Goal: Transaction & Acquisition: Purchase product/service

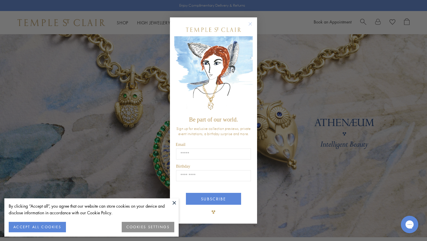
click at [249, 23] on circle "Close dialog" at bounding box center [250, 23] width 7 height 7
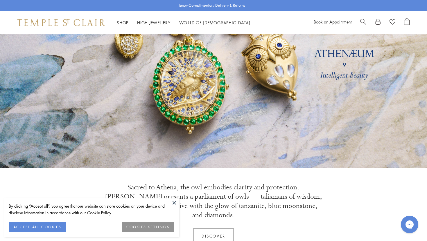
scroll to position [79, 0]
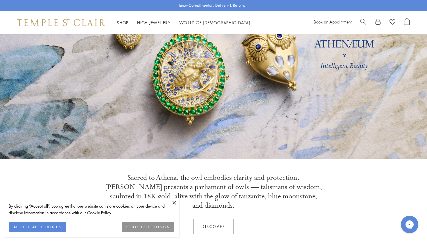
click at [174, 205] on button at bounding box center [174, 202] width 9 height 9
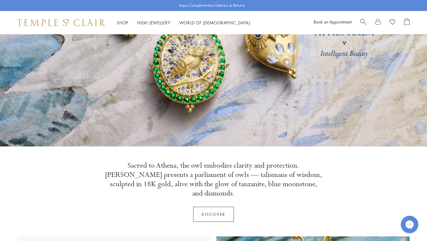
scroll to position [0, 0]
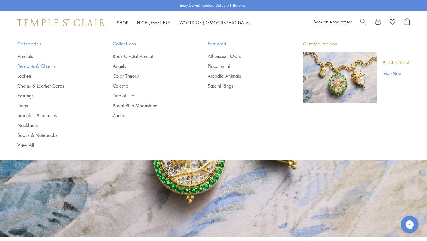
click at [50, 65] on link "Pendants & Charms" at bounding box center [53, 66] width 72 height 6
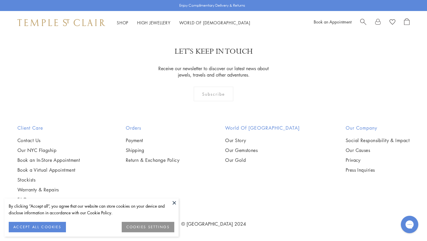
scroll to position [3540, 0]
click at [203, 8] on link "2" at bounding box center [203, 0] width 19 height 16
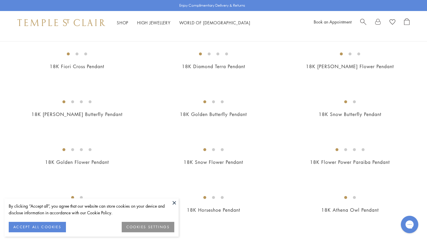
scroll to position [253, 0]
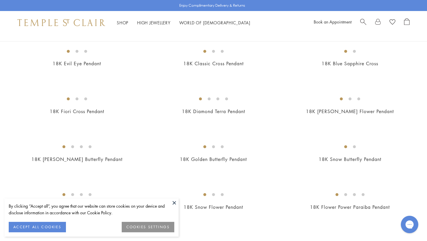
click at [0, 0] on img at bounding box center [0, 0] width 0 height 0
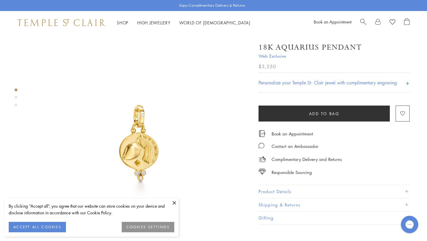
scroll to position [0, 1]
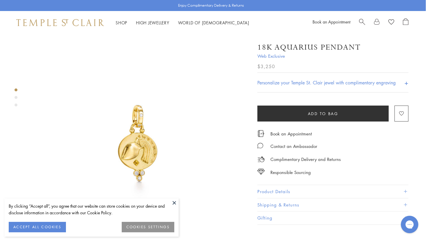
click at [148, 136] on img at bounding box center [138, 144] width 221 height 221
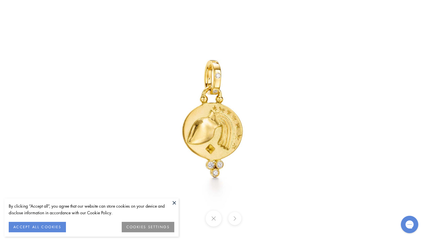
click at [233, 218] on button at bounding box center [234, 218] width 13 height 13
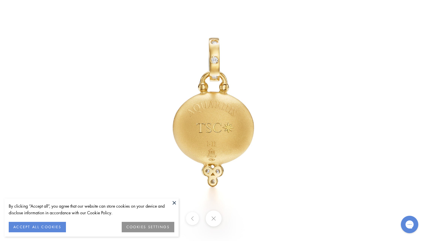
click at [214, 215] on button at bounding box center [213, 219] width 16 height 16
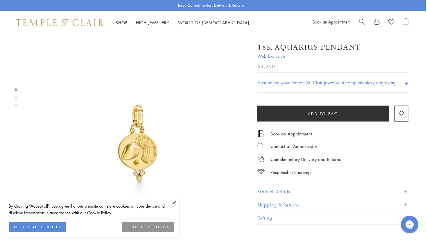
click at [165, 192] on img at bounding box center [138, 144] width 221 height 221
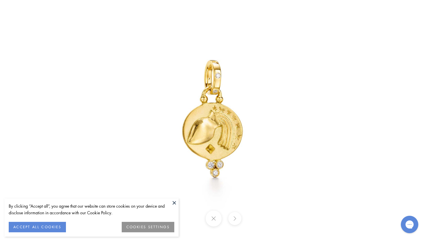
click at [174, 203] on button at bounding box center [174, 202] width 9 height 9
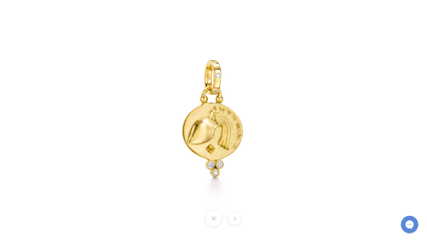
click at [212, 216] on button at bounding box center [213, 219] width 16 height 16
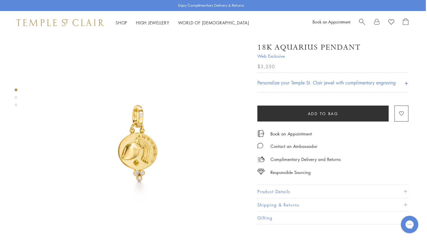
click at [317, 77] on div "Personalize your Temple St. Clair jewel with complimentary engraving +" at bounding box center [332, 83] width 151 height 20
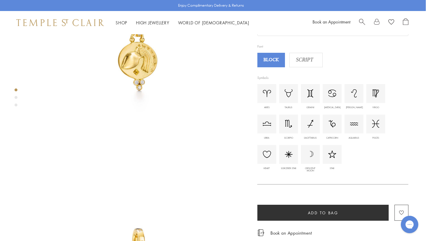
scroll to position [91, 1]
click at [351, 125] on img at bounding box center [354, 123] width 8 height 3
click at [354, 123] on img at bounding box center [354, 123] width 8 height 3
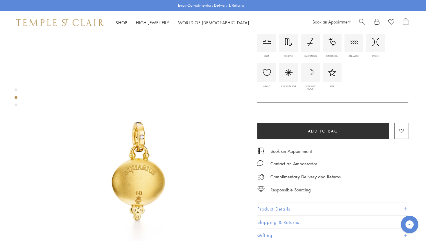
scroll to position [198, 1]
click at [351, 43] on img at bounding box center [354, 42] width 8 height 3
type input "**********"
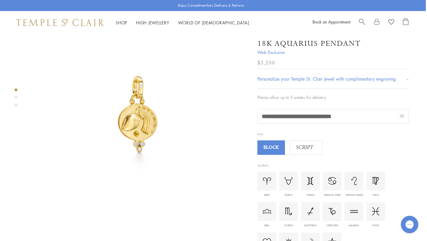
scroll to position [27, 1]
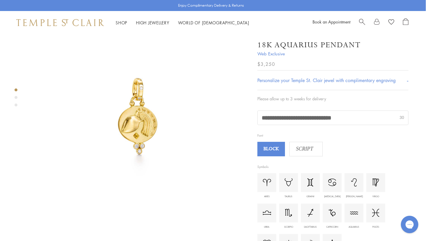
click at [307, 153] on div "SCRIPT" at bounding box center [305, 149] width 33 height 15
click at [274, 151] on span "BLOCK" at bounding box center [271, 149] width 26 height 9
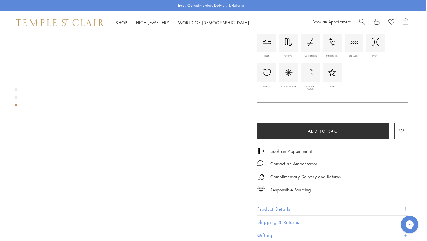
scroll to position [474, 1]
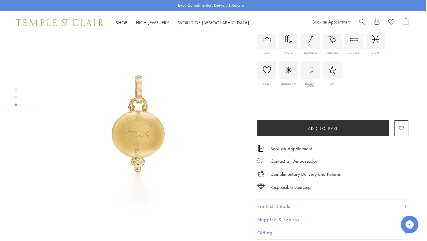
click at [283, 200] on button "Product Details" at bounding box center [332, 206] width 151 height 13
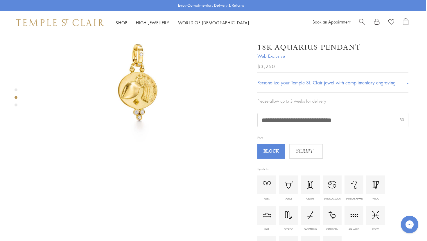
scroll to position [0, 1]
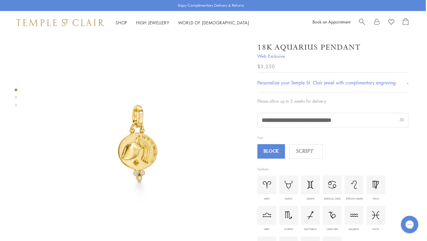
click at [15, 96] on div "Product gallery navigation" at bounding box center [16, 99] width 3 height 24
click at [17, 97] on div "Product gallery navigation" at bounding box center [16, 97] width 3 height 3
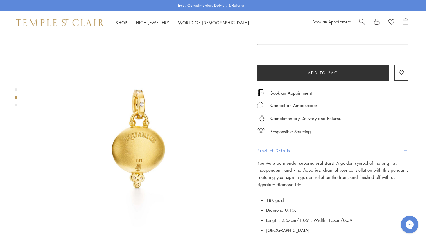
scroll to position [232, 1]
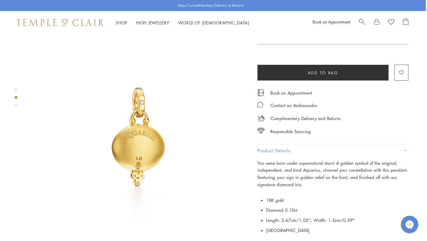
click at [296, 71] on button "Add to bag" at bounding box center [322, 73] width 131 height 16
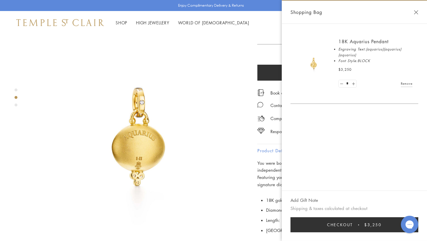
click at [205, 121] on img at bounding box center [138, 142] width 221 height 221
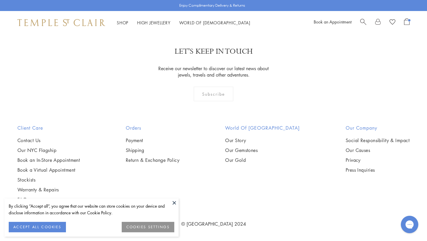
scroll to position [1172, 0]
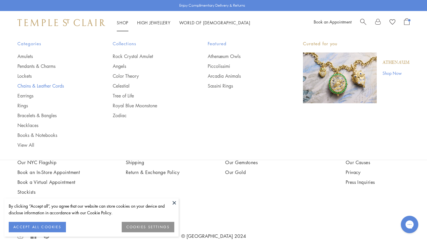
click at [50, 88] on link "Chains & Leather Cords" at bounding box center [53, 86] width 72 height 6
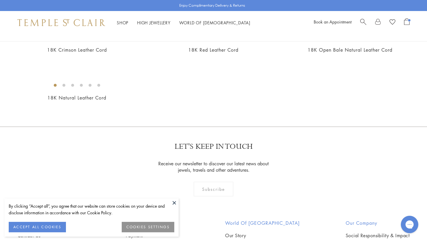
scroll to position [385, 0]
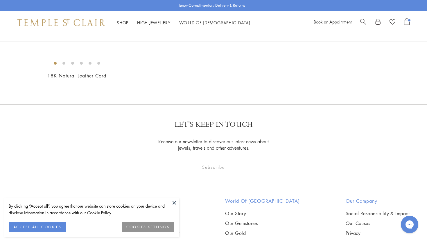
click at [0, 0] on img at bounding box center [0, 0] width 0 height 0
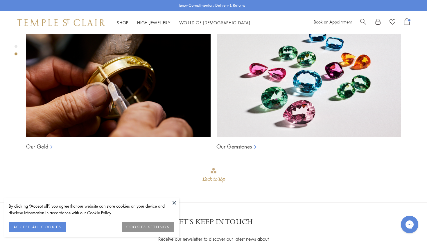
scroll to position [278, 0]
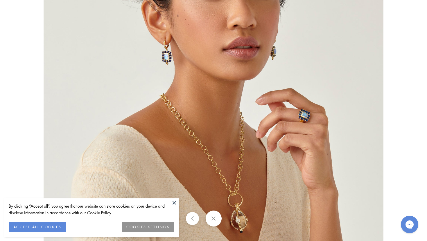
click at [222, 161] on img at bounding box center [213, 107] width 339 height 339
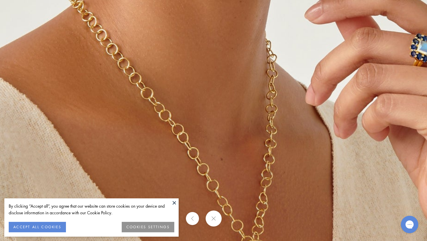
click at [222, 161] on img at bounding box center [201, 31] width 836 height 836
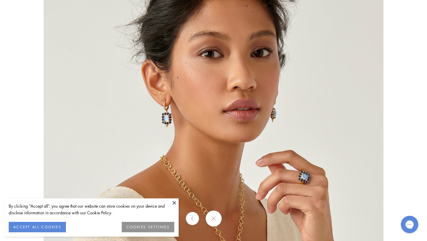
click at [176, 203] on button at bounding box center [174, 202] width 9 height 9
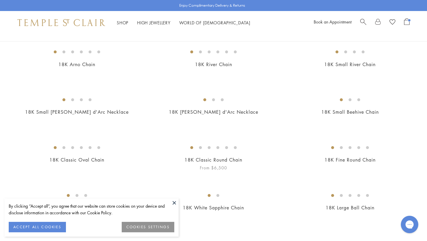
scroll to position [62, 0]
click at [0, 0] on img at bounding box center [0, 0] width 0 height 0
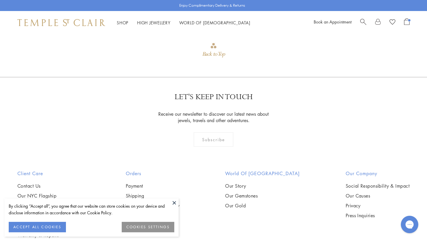
scroll to position [511, 0]
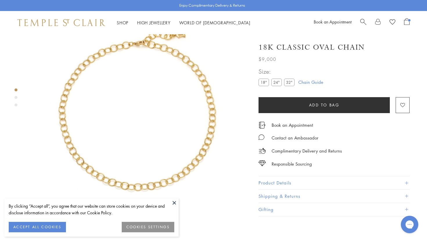
scroll to position [34, 0]
click at [261, 83] on label "18"" at bounding box center [263, 82] width 10 height 7
click at [277, 85] on label "24"" at bounding box center [276, 82] width 10 height 7
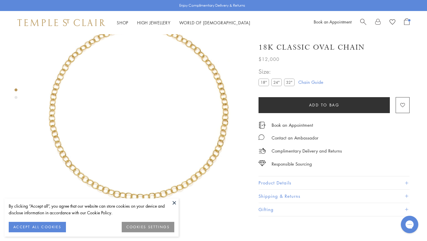
click at [264, 84] on label "18"" at bounding box center [263, 82] width 10 height 7
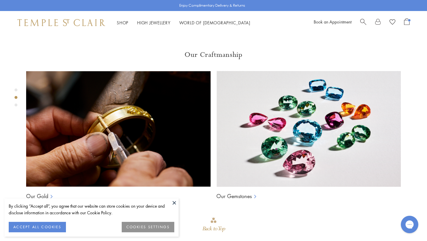
scroll to position [267, 0]
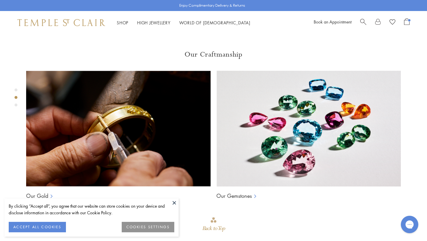
click at [174, 202] on button at bounding box center [174, 202] width 9 height 9
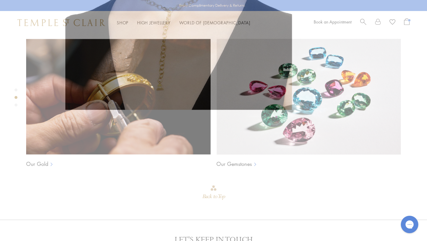
scroll to position [299, 0]
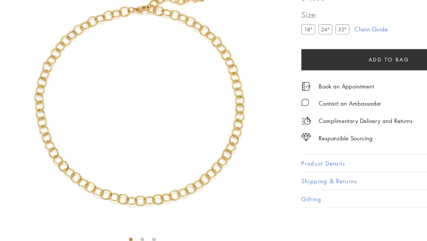
scroll to position [10, 0]
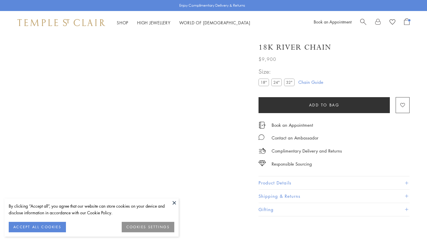
scroll to position [1732, 0]
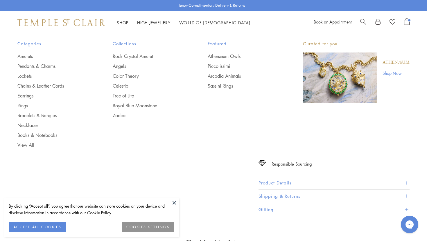
scroll to position [34, 0]
click at [24, 54] on link "Amulets" at bounding box center [53, 56] width 72 height 6
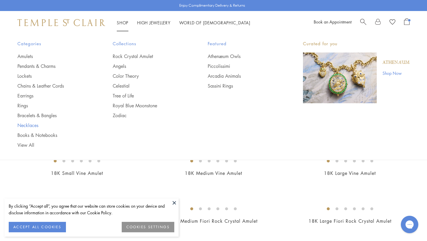
click at [28, 126] on link "Necklaces" at bounding box center [53, 125] width 72 height 6
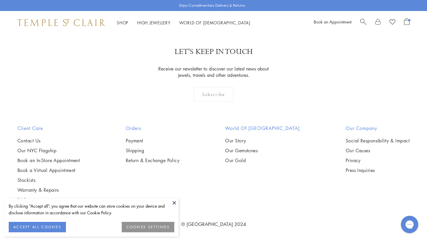
scroll to position [1665, 0]
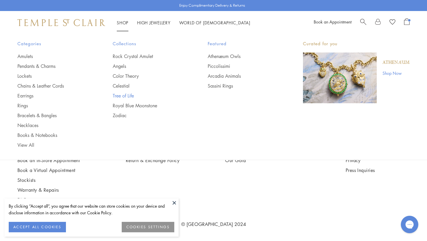
click at [128, 93] on link "Tree of Life" at bounding box center [149, 96] width 72 height 6
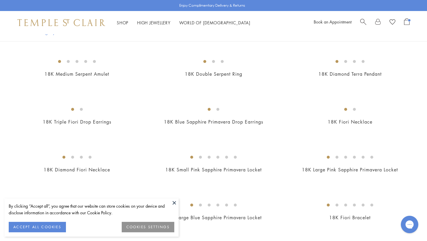
scroll to position [607, 0]
click at [155, 24] on link "High Jewellery High Jewellery" at bounding box center [153, 23] width 33 height 6
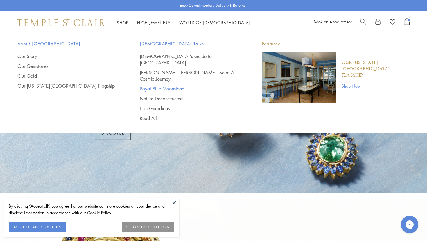
click at [172, 86] on link "Royal Blue Moonstone" at bounding box center [189, 89] width 99 height 6
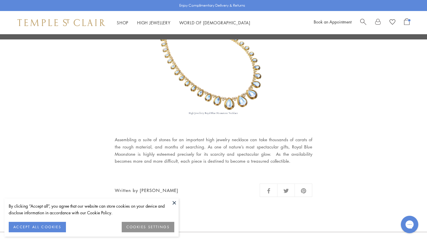
scroll to position [717, 0]
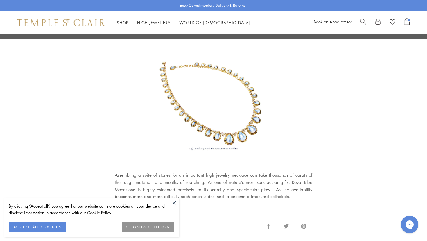
click at [156, 24] on link "High Jewellery High Jewellery" at bounding box center [153, 23] width 33 height 6
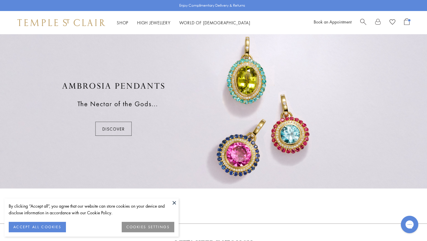
scroll to position [332, 0]
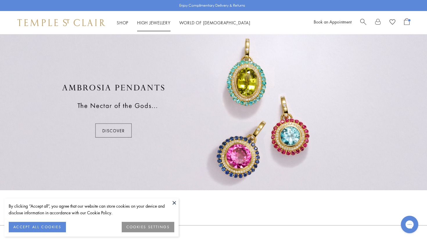
click at [158, 23] on link "High Jewellery High Jewellery" at bounding box center [153, 23] width 33 height 6
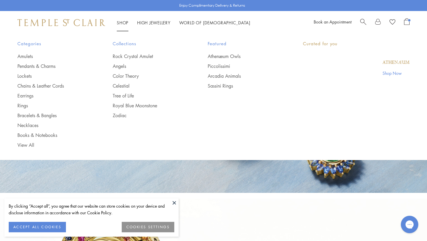
click at [120, 20] on link "Shop Shop" at bounding box center [123, 23] width 12 height 6
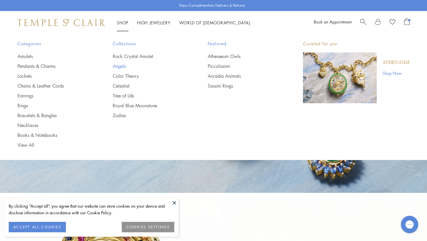
click at [122, 67] on link "Angels" at bounding box center [149, 66] width 72 height 6
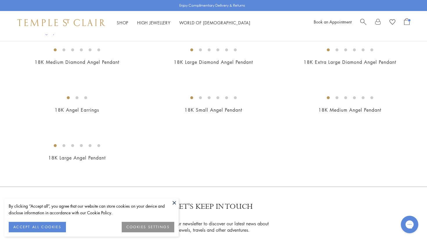
scroll to position [218, 0]
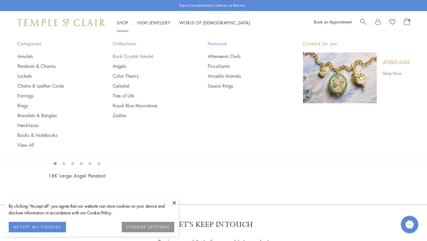
click at [129, 58] on link "Rock Crystal Amulet" at bounding box center [149, 56] width 72 height 6
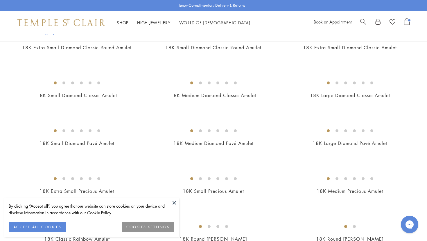
scroll to position [421, 0]
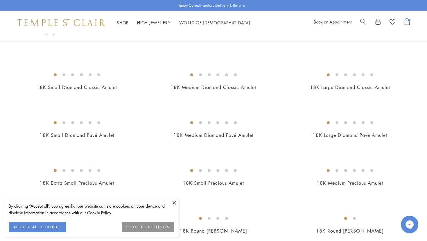
click at [0, 0] on img at bounding box center [0, 0] width 0 height 0
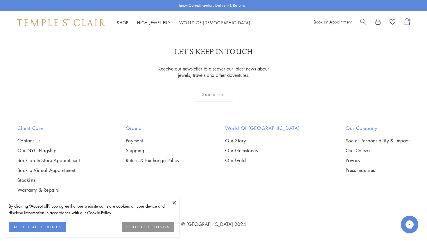
scroll to position [1531, 0]
click at [329, 22] on link "Book an Appointment" at bounding box center [332, 22] width 38 height 6
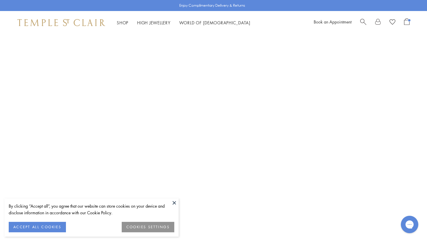
scroll to position [74, 0]
click at [174, 202] on button at bounding box center [174, 202] width 9 height 9
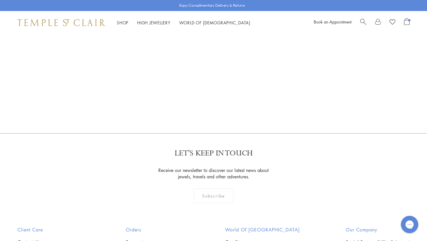
scroll to position [312, 0]
